Goal: Navigation & Orientation: Go to known website

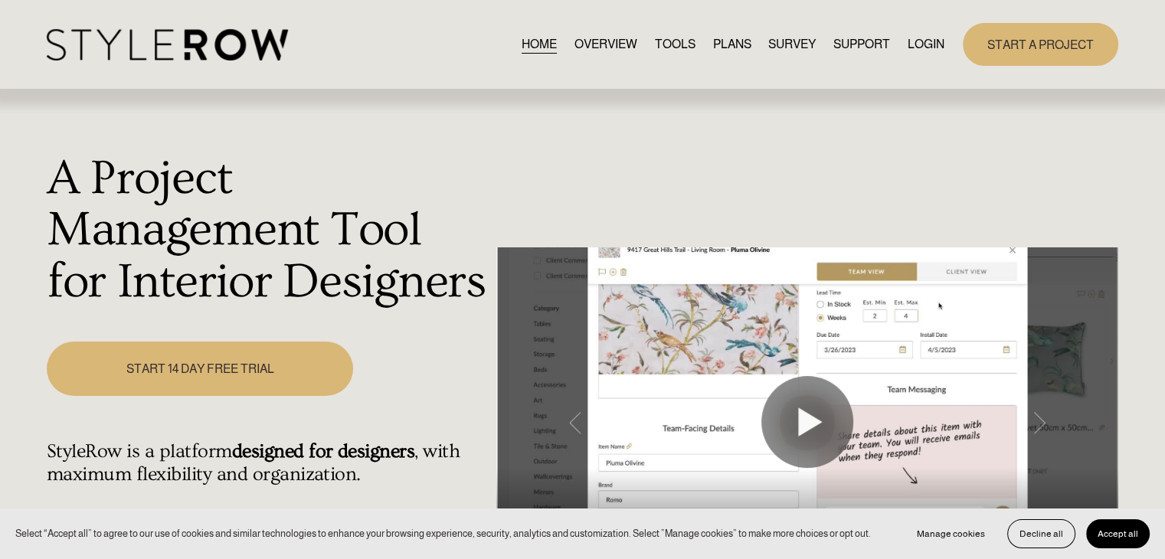
click at [925, 44] on link "LOGIN" at bounding box center [926, 44] width 37 height 21
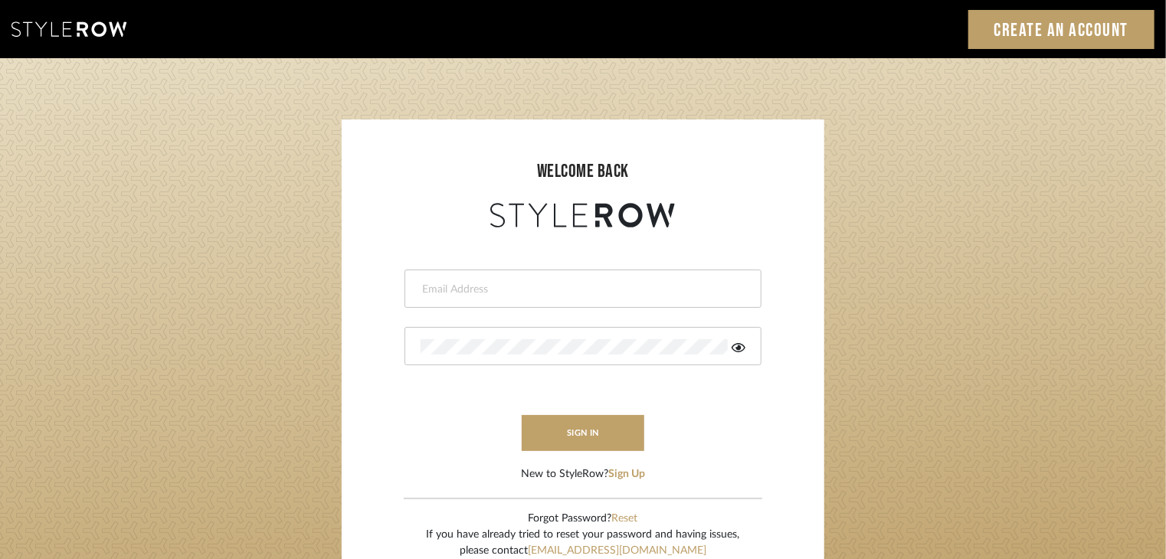
click at [695, 283] on input "email" at bounding box center [580, 289] width 321 height 15
type input "[EMAIL_ADDRESS][DOMAIN_NAME]"
click at [617, 444] on button "sign in" at bounding box center [583, 433] width 123 height 36
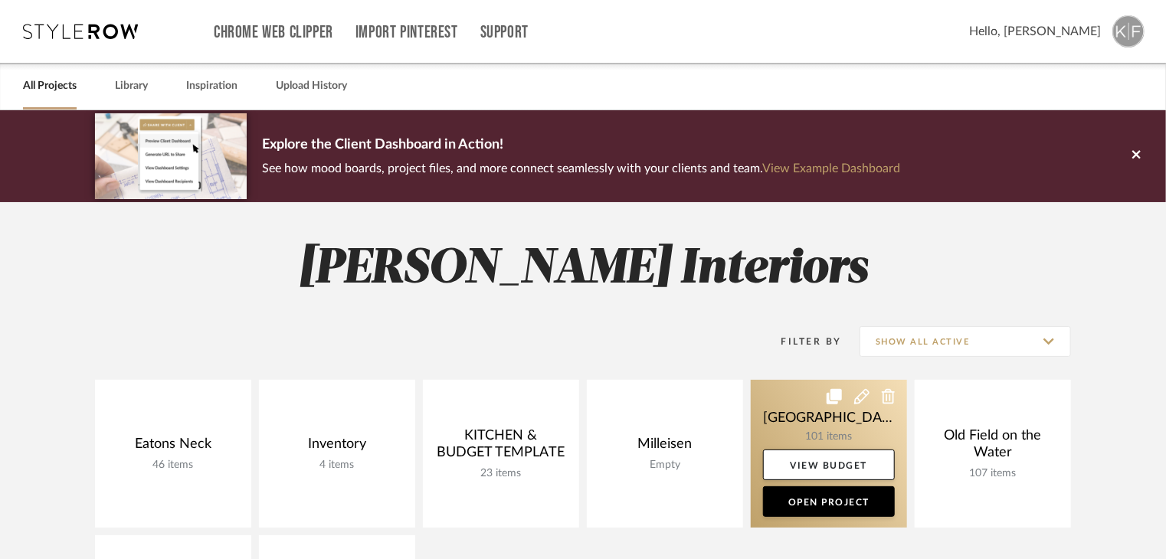
click at [803, 427] on link at bounding box center [829, 454] width 156 height 148
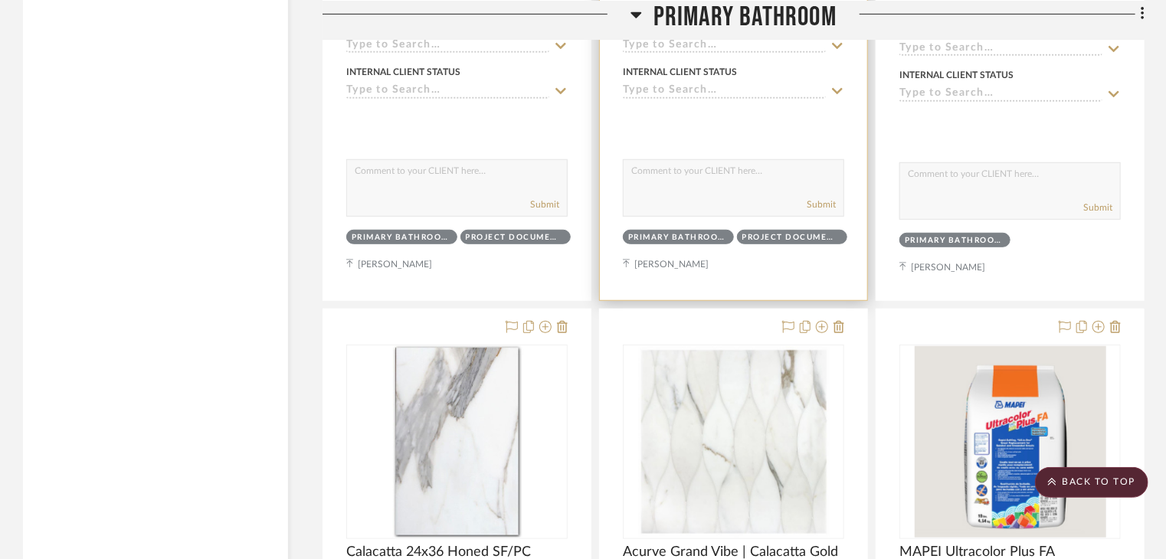
scroll to position [15117, 0]
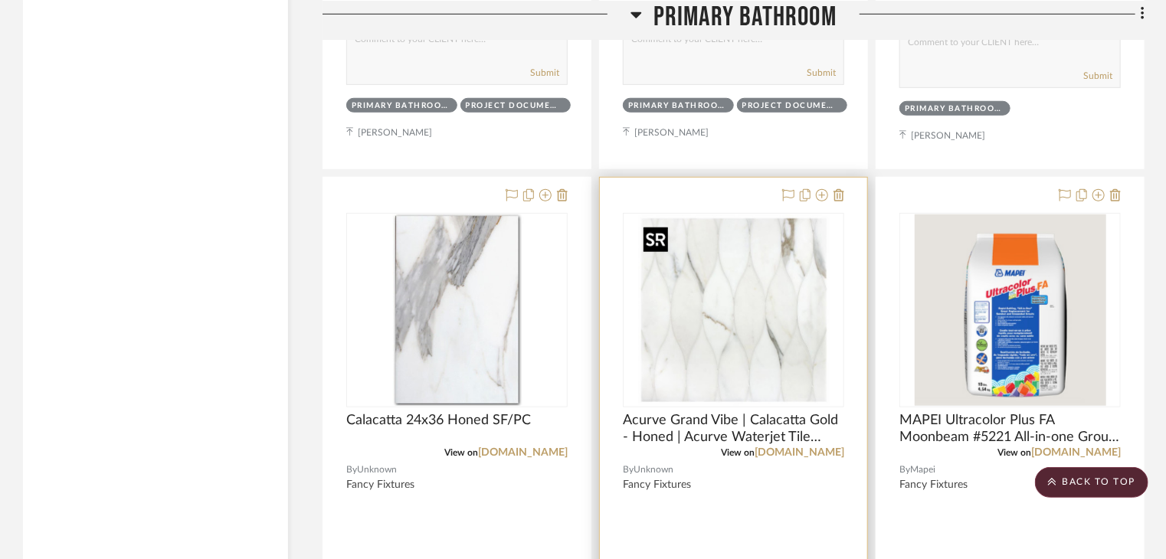
click at [747, 359] on img "0" at bounding box center [733, 309] width 191 height 191
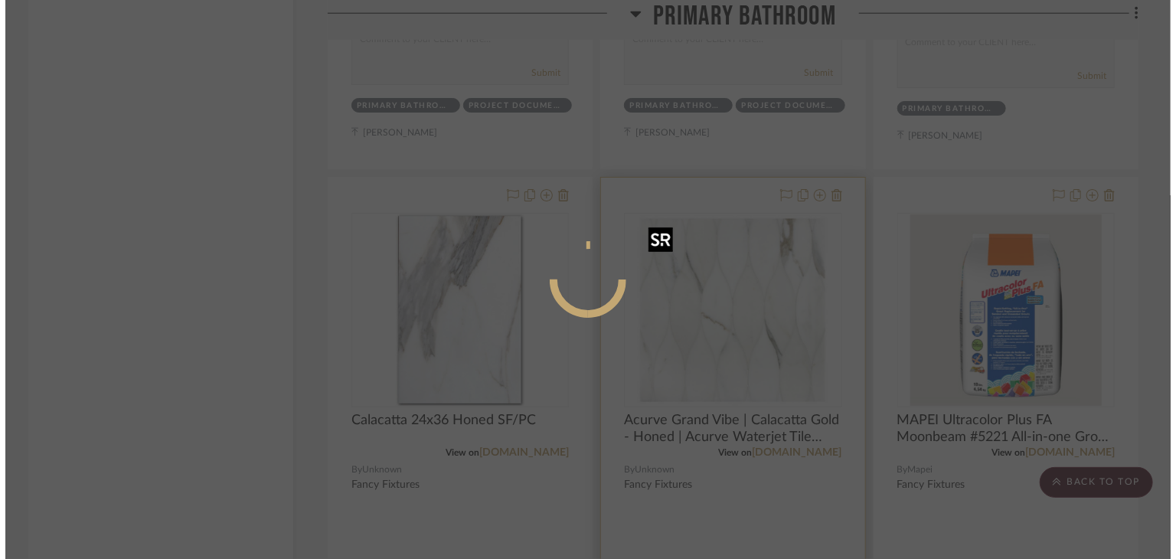
scroll to position [0, 0]
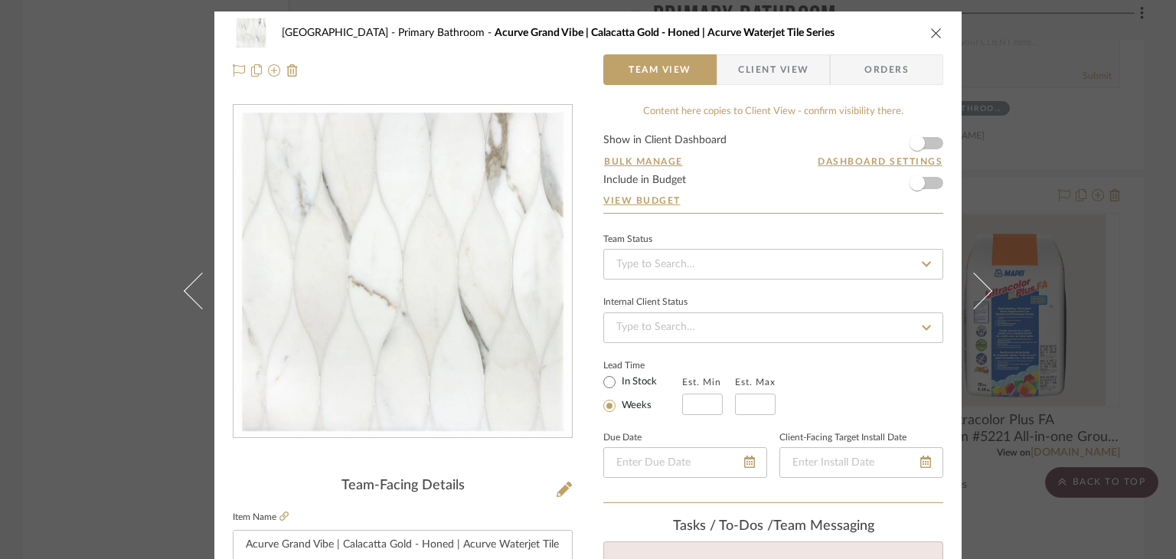
click at [85, 270] on div "Northport Primary Bathroom Acurve Grand Vibe | Calacatta Gold - Honed | Acurve …" at bounding box center [588, 279] width 1176 height 559
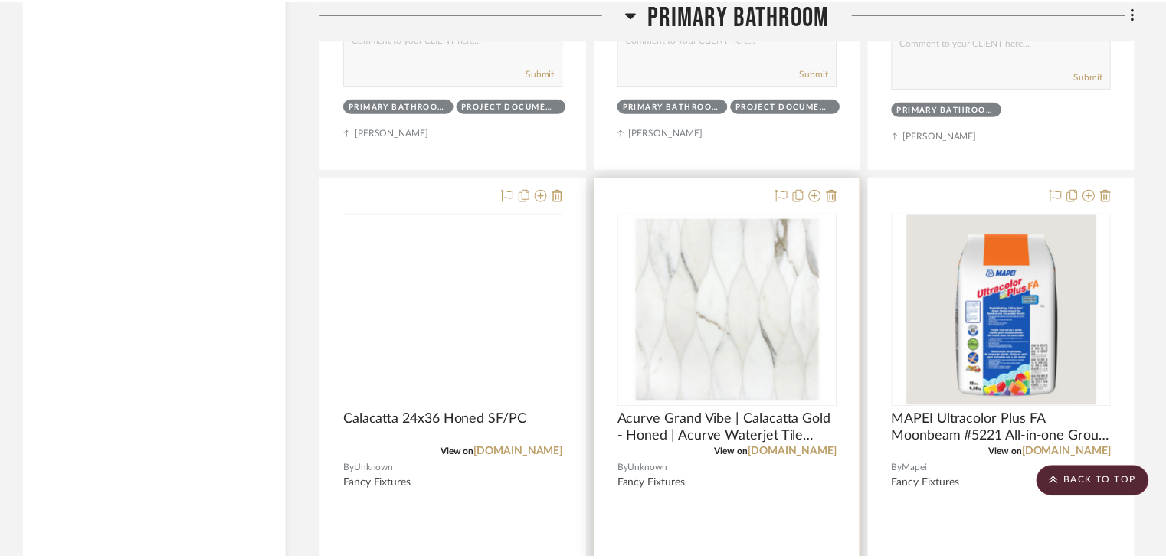
scroll to position [15117, 0]
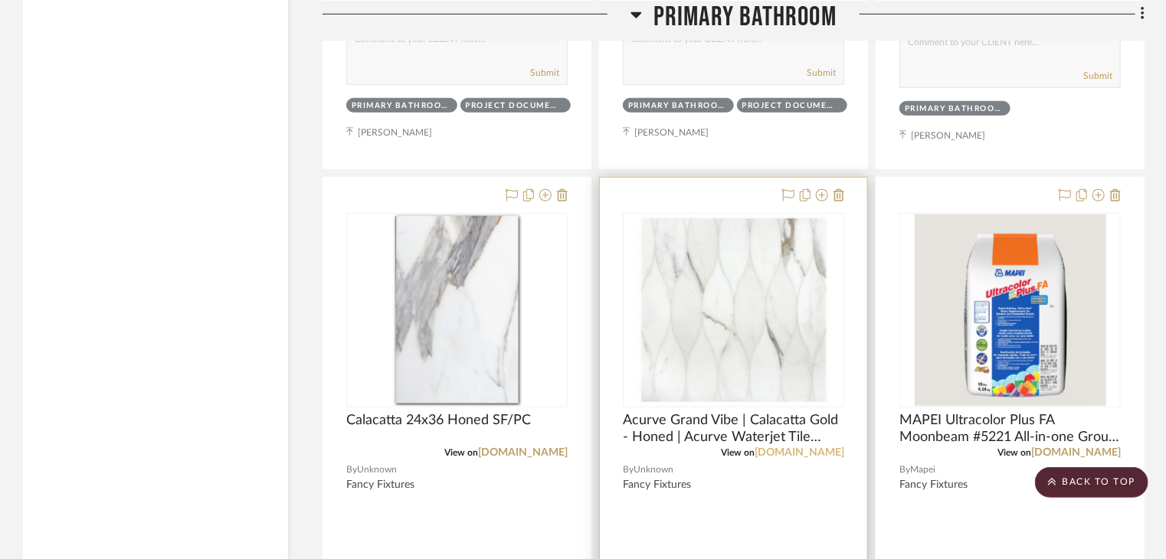
click at [783, 454] on link "terrabella.design" at bounding box center [799, 452] width 90 height 11
click at [839, 458] on link "terrabella.design" at bounding box center [799, 452] width 90 height 11
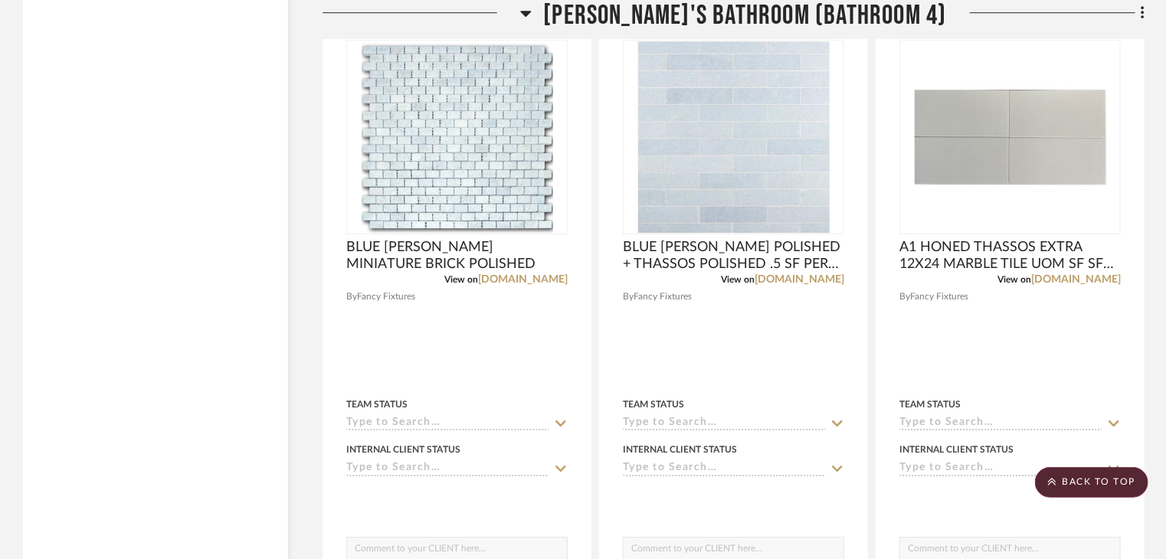
scroll to position [19942, 0]
